Goal: Book appointment/travel/reservation

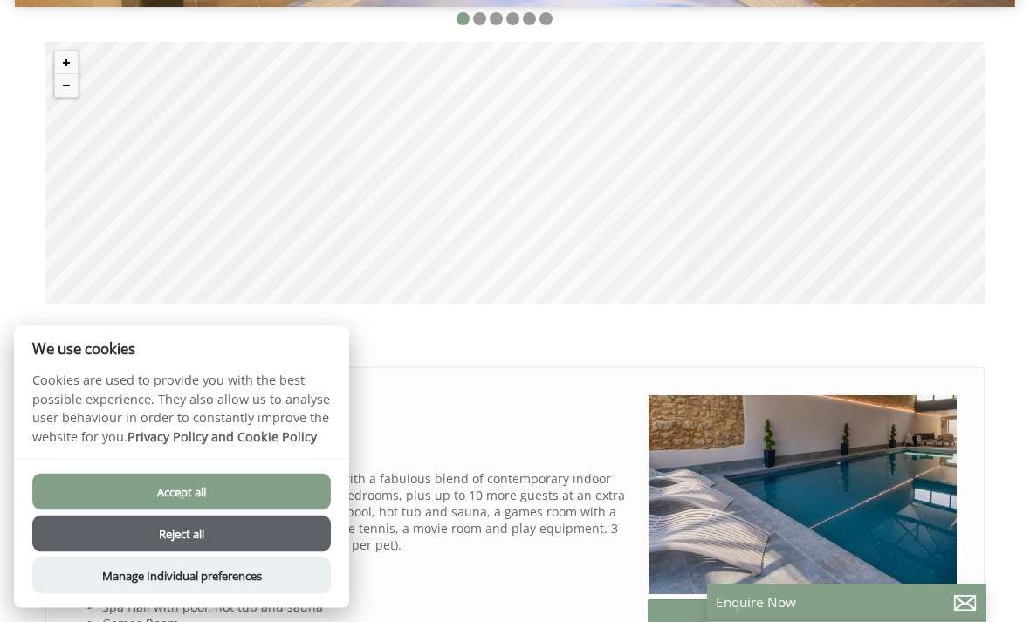
scroll to position [601, 0]
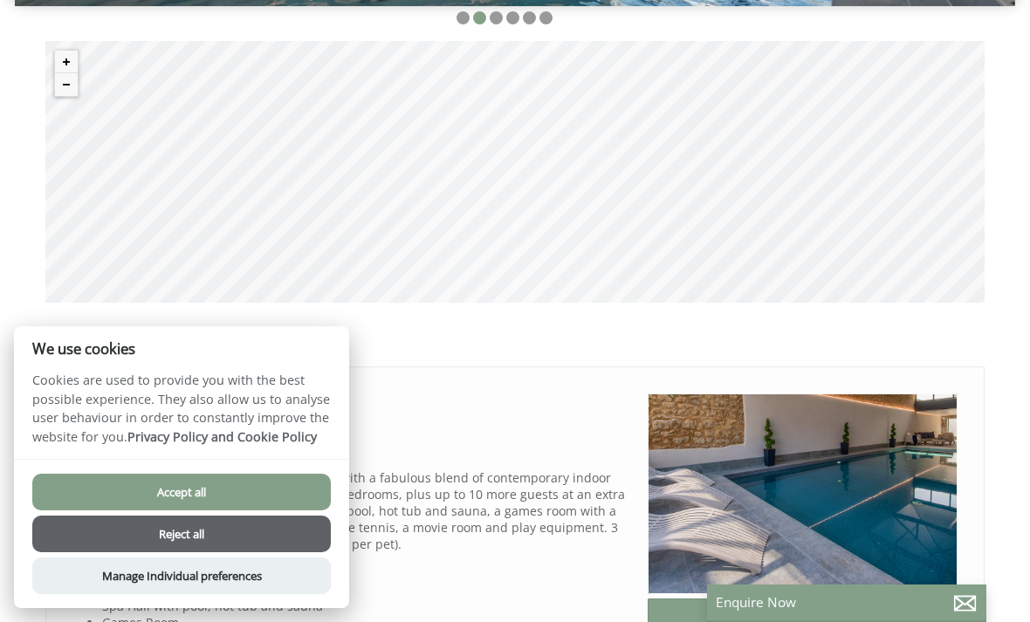
click at [243, 553] on button "Reject all" at bounding box center [181, 534] width 299 height 37
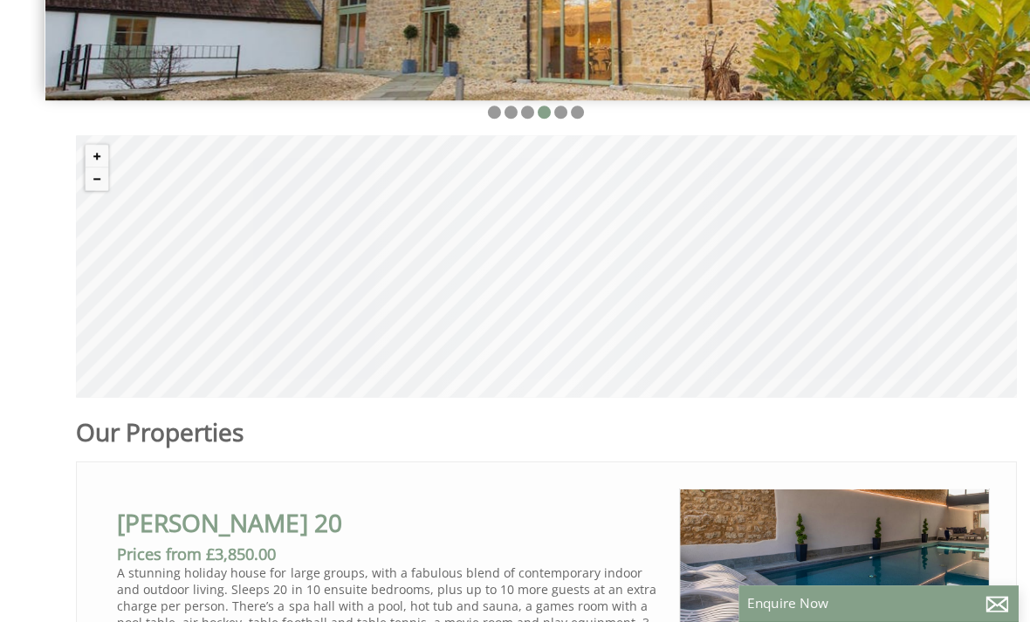
scroll to position [530, 0]
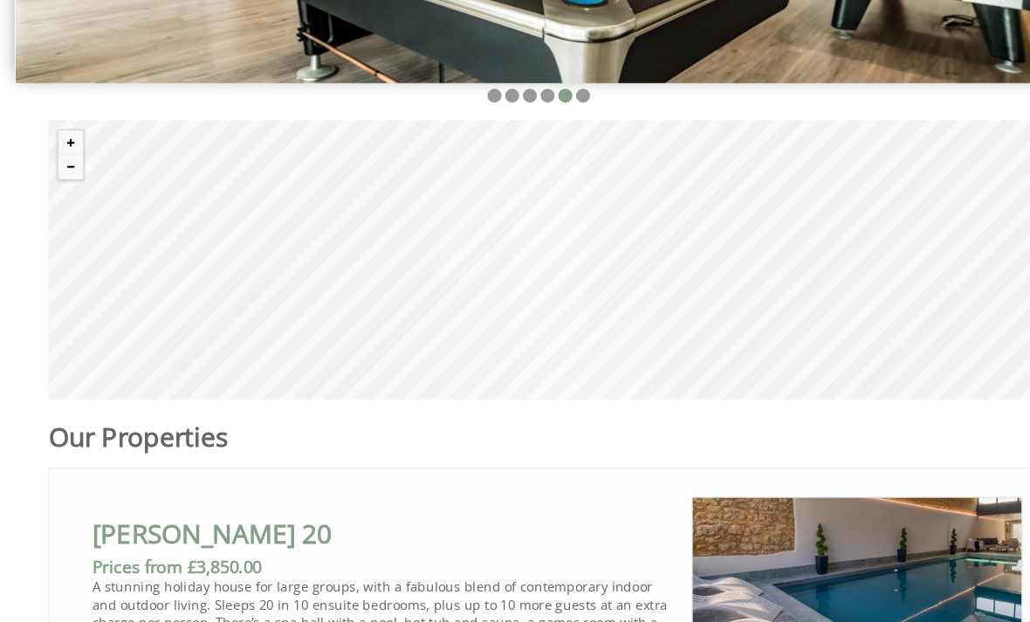
click at [60, 159] on button "Zoom out" at bounding box center [66, 156] width 23 height 23
click at [63, 158] on button "Zoom out" at bounding box center [66, 156] width 23 height 23
click at [65, 158] on button "Zoom out" at bounding box center [66, 156] width 23 height 23
click at [69, 161] on button "Zoom out" at bounding box center [66, 156] width 23 height 23
click at [72, 164] on button "Zoom out" at bounding box center [66, 156] width 23 height 23
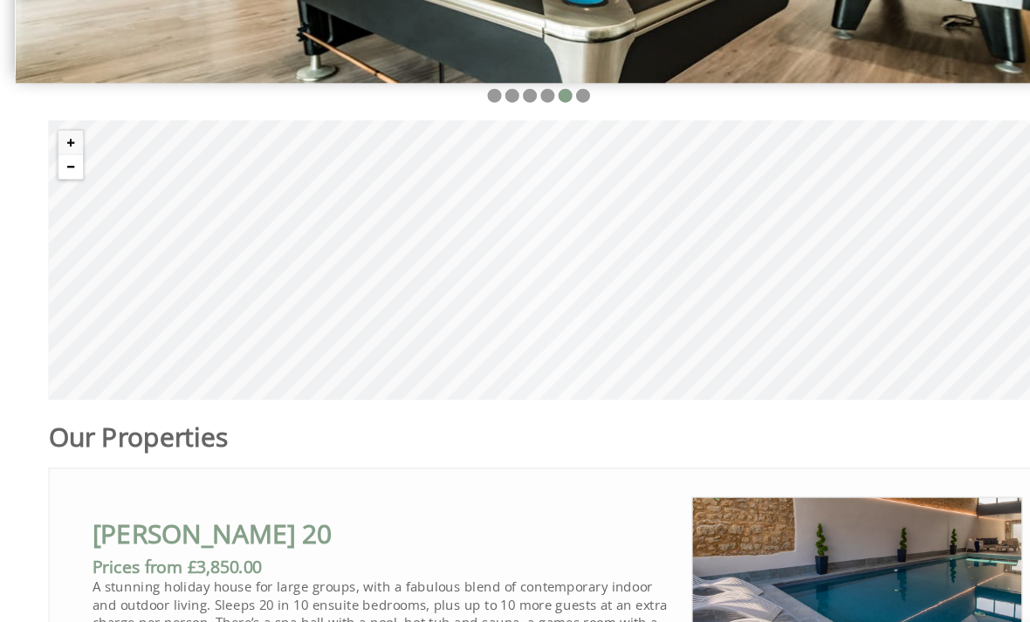
click at [72, 168] on button "Zoom out" at bounding box center [66, 156] width 23 height 23
click at [66, 168] on button "Zoom out" at bounding box center [66, 156] width 23 height 23
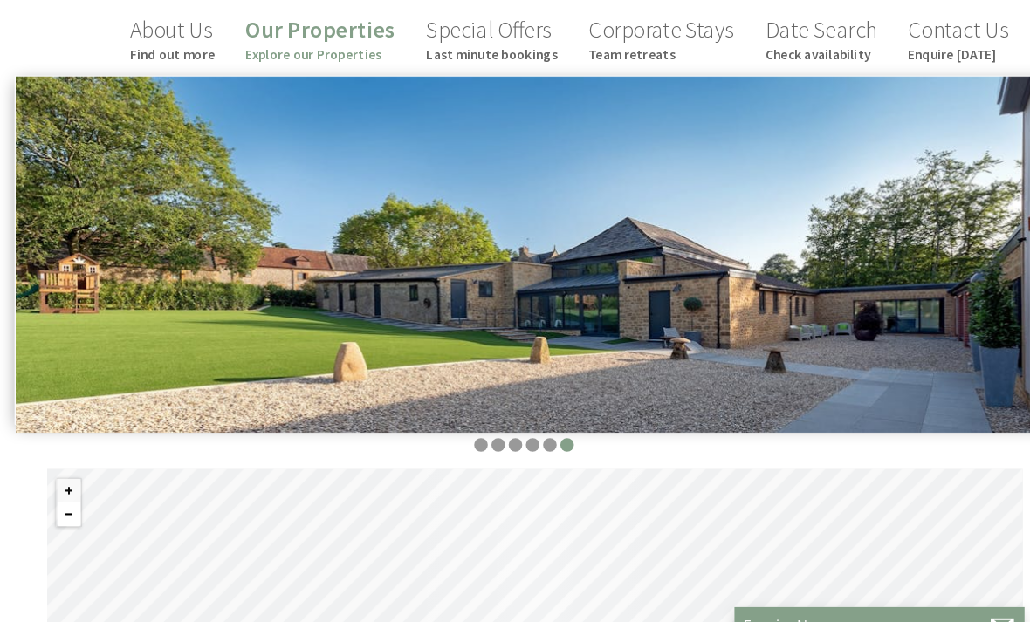
scroll to position [0, 0]
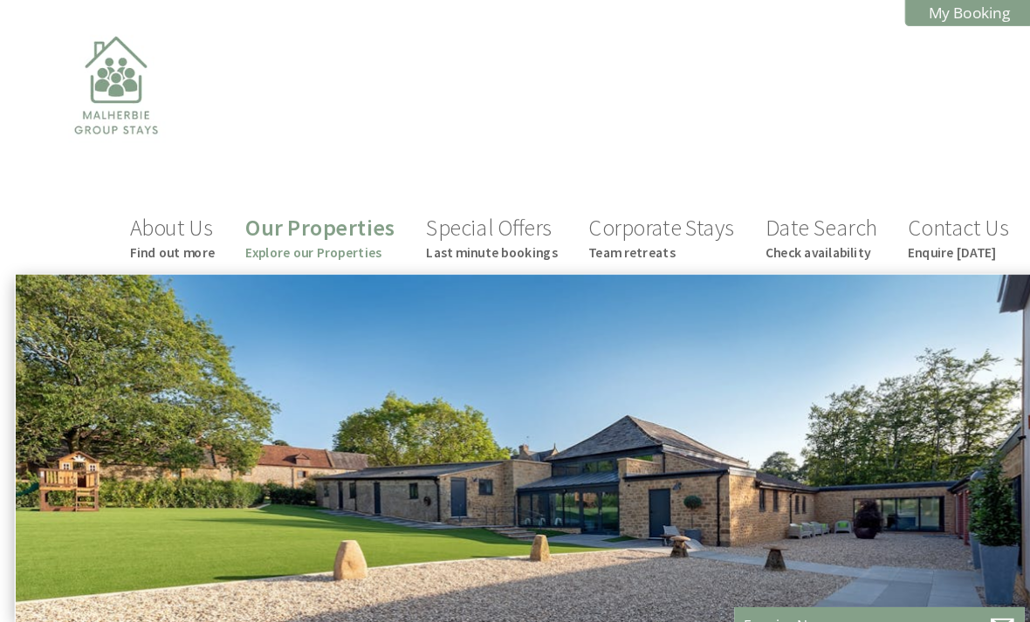
click at [796, 232] on link "Date Search Check availability" at bounding box center [790, 228] width 107 height 46
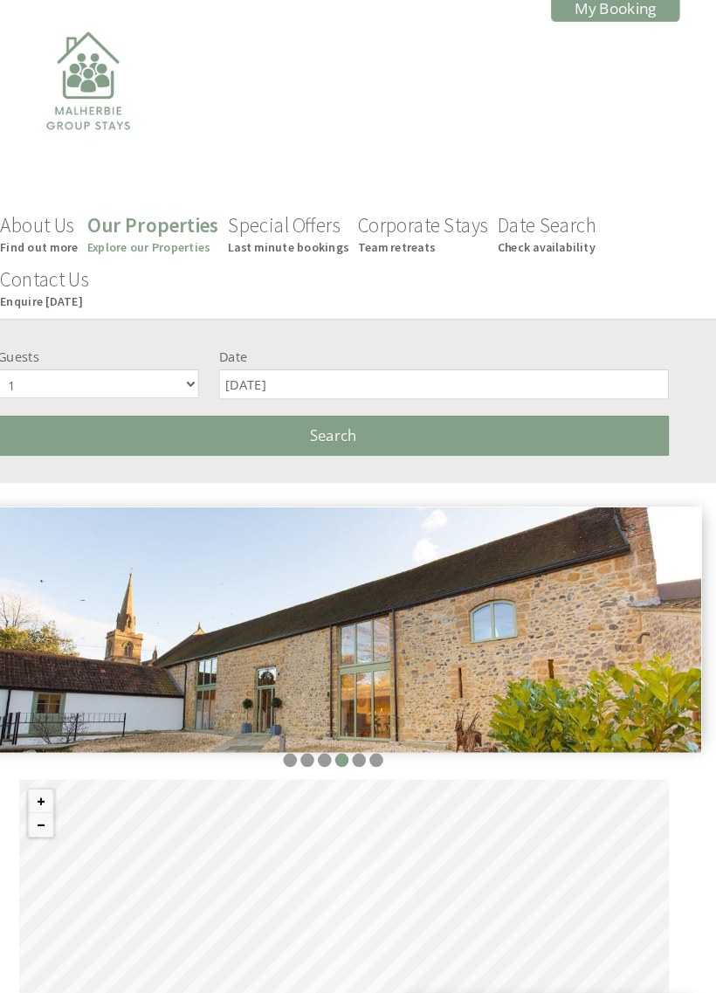
scroll to position [210, 0]
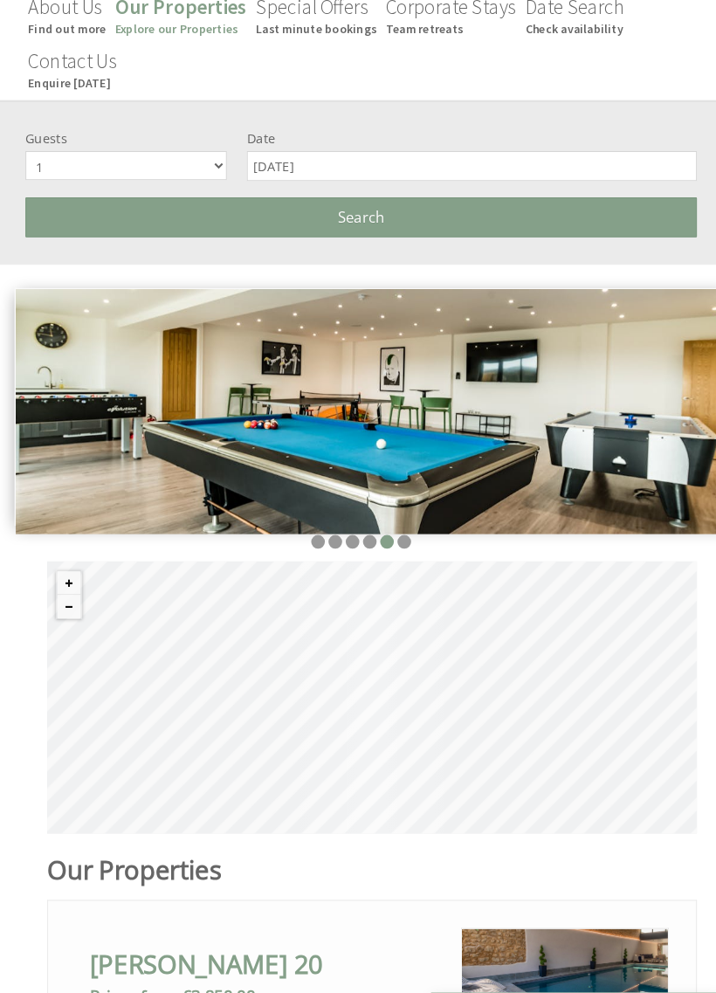
click at [361, 155] on input "[DATE]" at bounding box center [453, 160] width 433 height 29
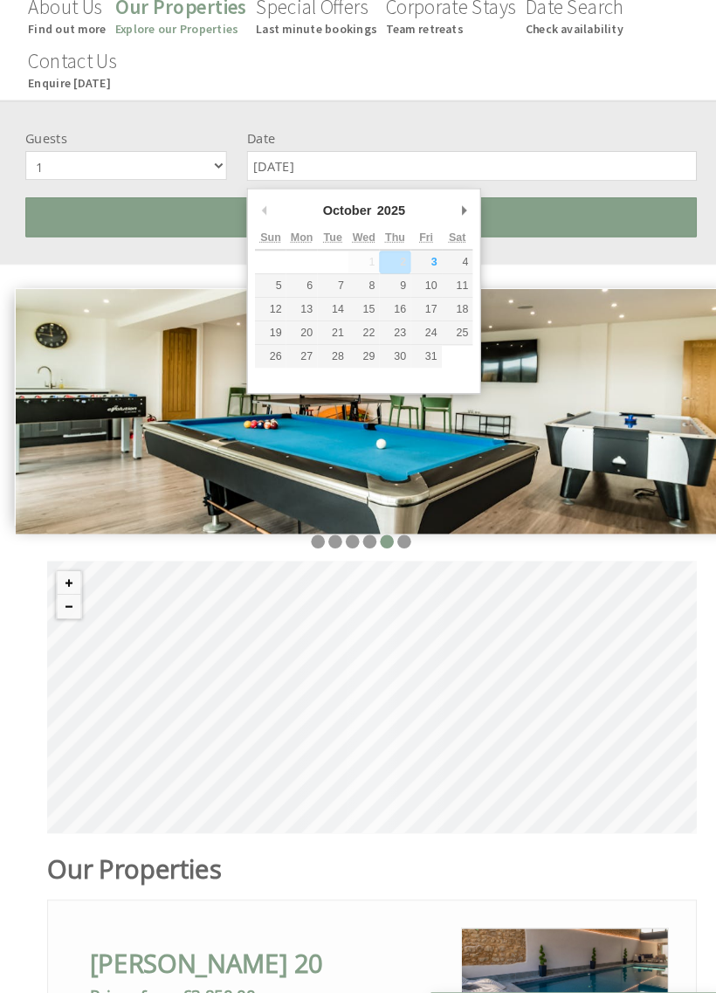
type input "[DATE]"
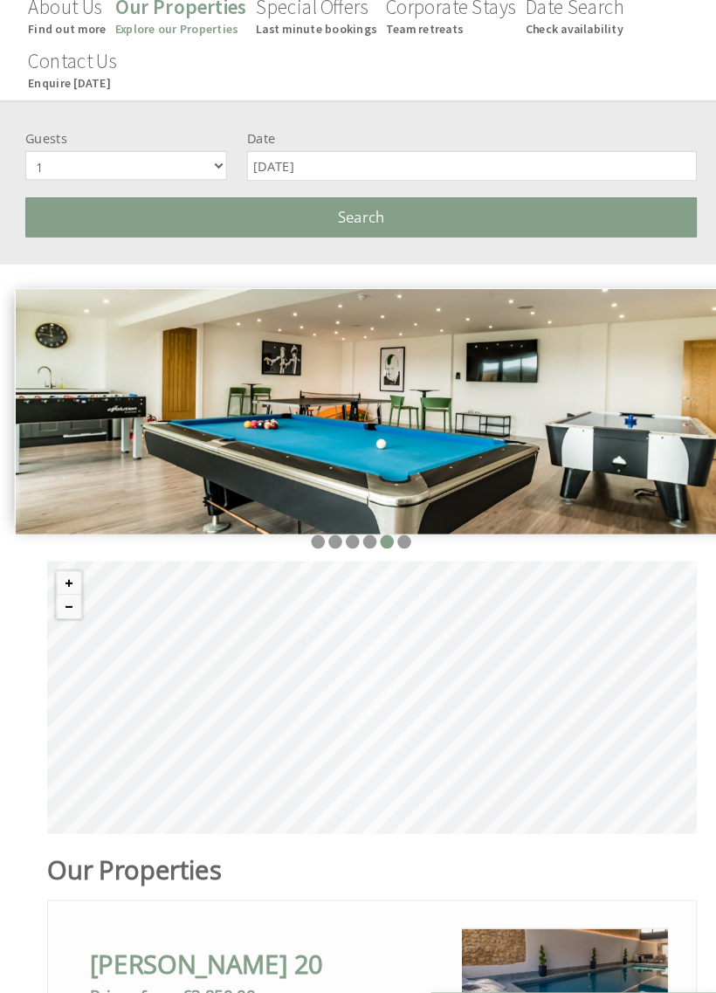
click at [513, 168] on input "24/10/2025" at bounding box center [453, 160] width 433 height 29
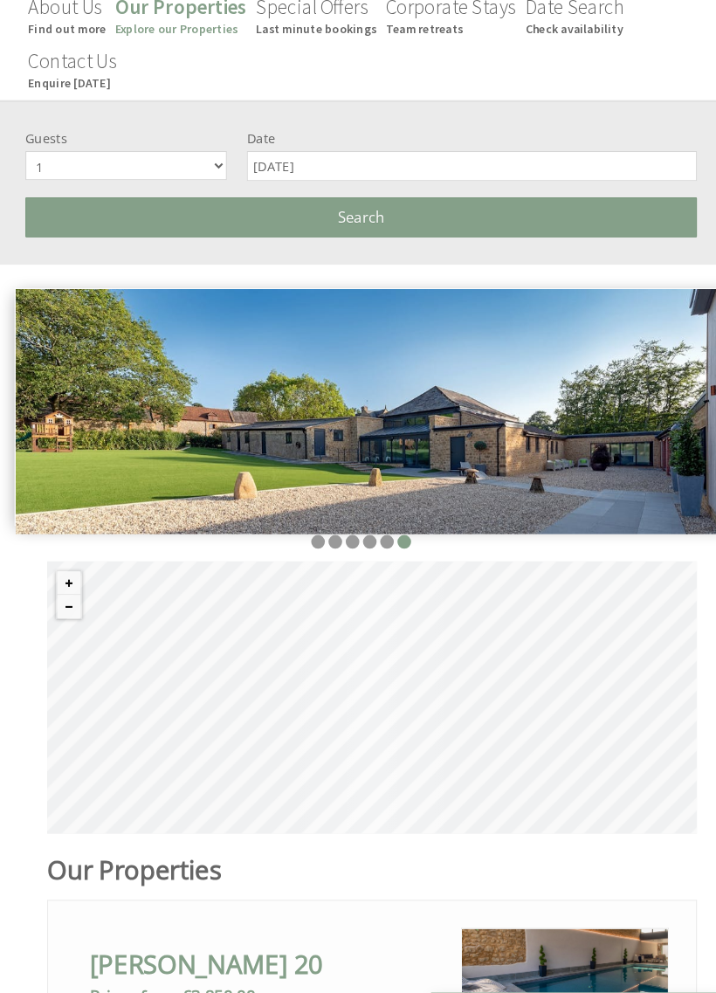
click at [501, 215] on button "Search" at bounding box center [347, 209] width 646 height 38
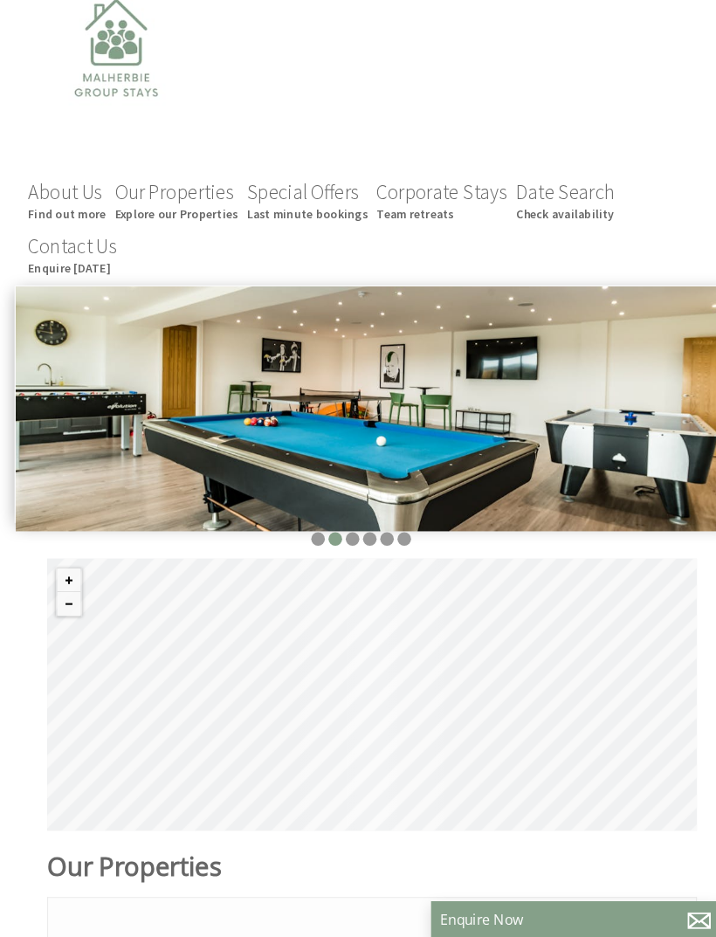
scroll to position [9, 0]
